Goal: Task Accomplishment & Management: Use online tool/utility

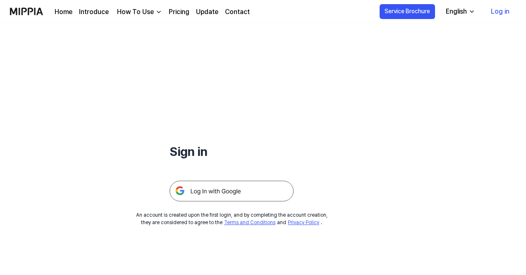
click at [507, 13] on link "Log in" at bounding box center [500, 11] width 32 height 23
click at [263, 192] on img at bounding box center [232, 191] width 124 height 21
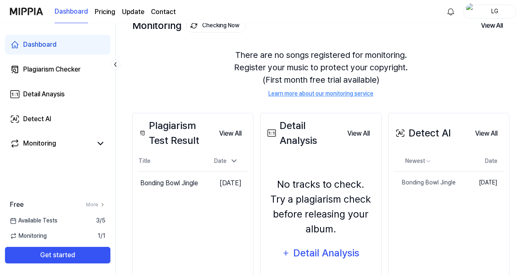
scroll to position [66, 0]
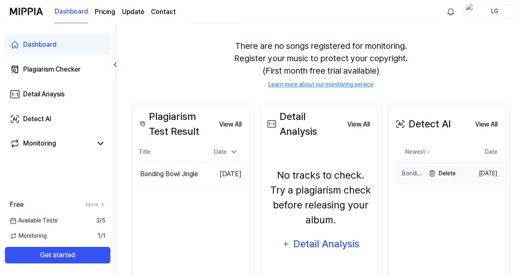
click at [411, 172] on div "Bonding Bowl Jingle" at bounding box center [409, 173] width 31 height 9
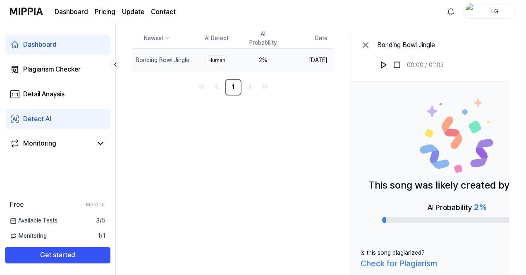
click at [46, 45] on div "Dashboard" at bounding box center [40, 45] width 34 height 10
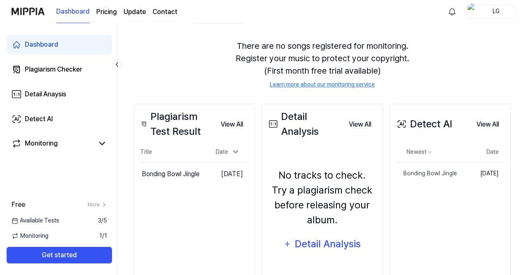
scroll to position [0, 0]
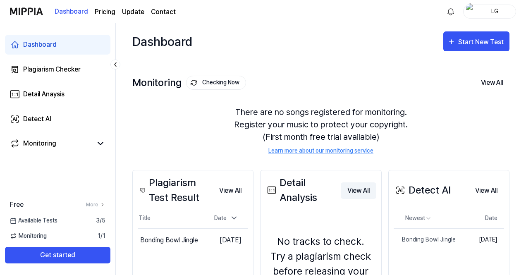
click at [363, 189] on button "View All" at bounding box center [359, 190] width 36 height 17
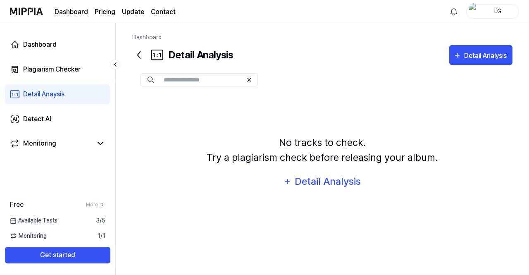
click at [194, 82] on input "text" at bounding box center [203, 79] width 79 height 7
click at [340, 180] on div "Detail Analysis" at bounding box center [328, 182] width 67 height 16
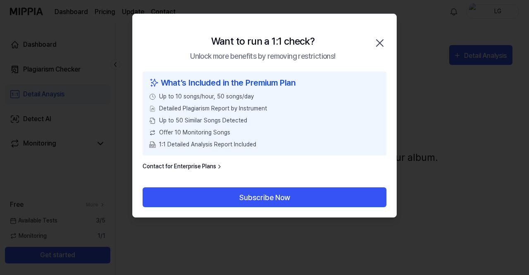
click at [379, 43] on icon "button" at bounding box center [380, 43] width 7 height 7
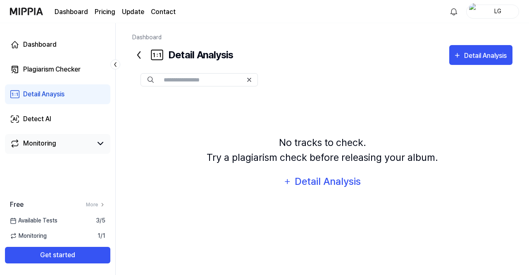
click at [62, 145] on link "Monitoring" at bounding box center [51, 144] width 82 height 10
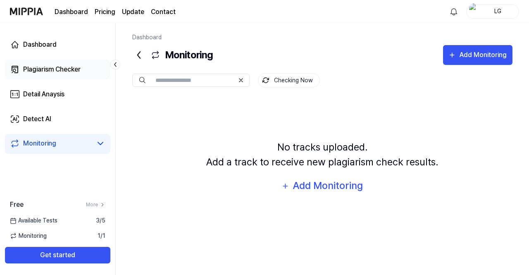
click at [36, 67] on div "Plagiarism Checker" at bounding box center [51, 70] width 57 height 10
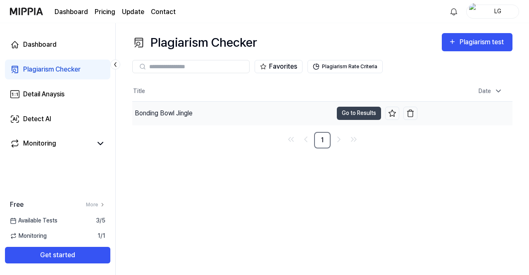
click at [196, 113] on div "Bonding Bowl Jingle" at bounding box center [232, 113] width 201 height 23
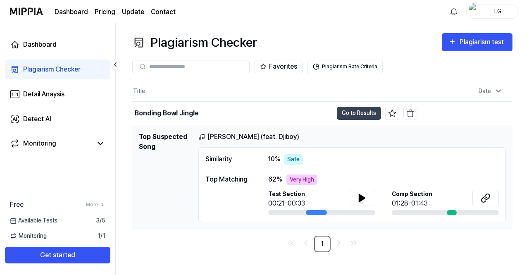
click at [232, 133] on link "Txoman Nta Bai (feat. Djiboy)" at bounding box center [250, 137] width 102 height 10
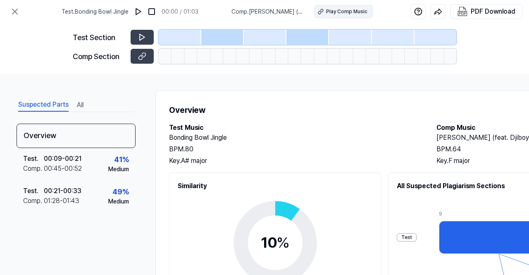
click at [339, 13] on div "Play Comp Music" at bounding box center [346, 11] width 41 height 7
click at [10, 11] on button at bounding box center [15, 11] width 17 height 17
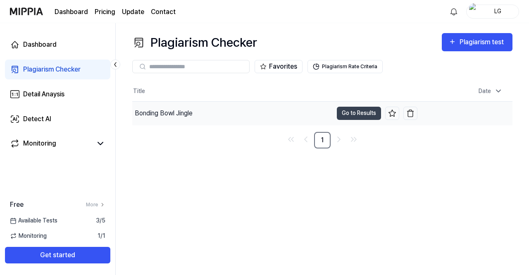
click at [332, 117] on div "Bonding Bowl Jingle" at bounding box center [232, 113] width 201 height 23
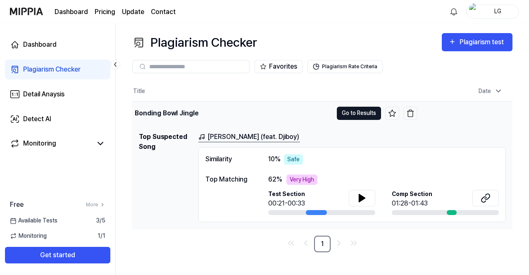
click at [360, 115] on button "Go to Results" at bounding box center [359, 113] width 44 height 13
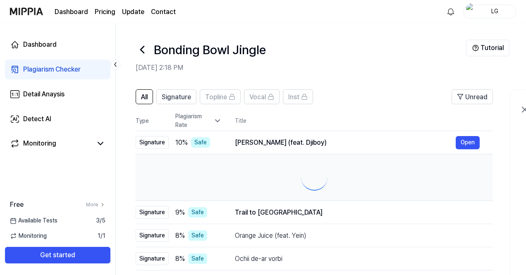
click at [360, 115] on th "Title" at bounding box center [364, 121] width 258 height 20
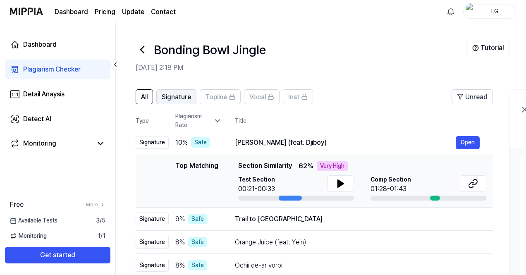
click at [181, 100] on span "Signature" at bounding box center [176, 97] width 29 height 10
click at [173, 92] on span "Signature" at bounding box center [176, 97] width 29 height 10
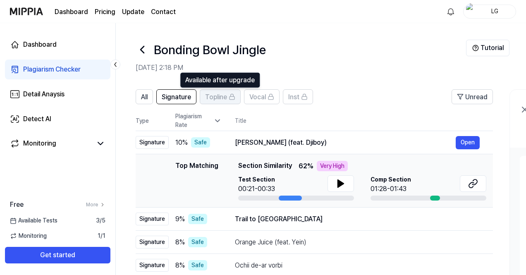
click at [210, 96] on span "Topline" at bounding box center [216, 97] width 22 height 10
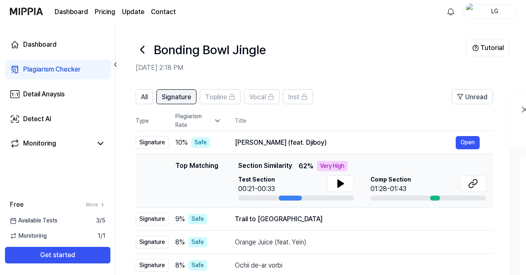
click at [177, 97] on span "Signature" at bounding box center [176, 97] width 29 height 10
click at [142, 96] on span "All" at bounding box center [144, 97] width 7 height 10
